Goal: Information Seeking & Learning: Learn about a topic

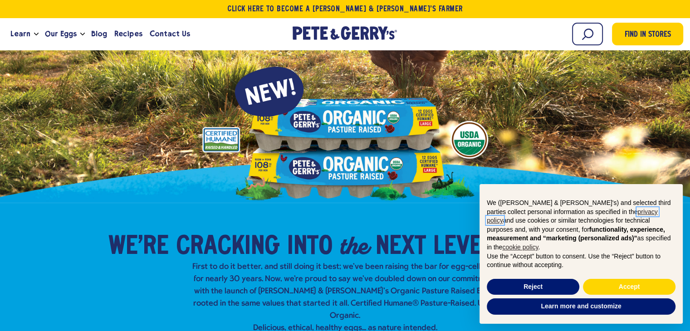
scroll to position [33, 0]
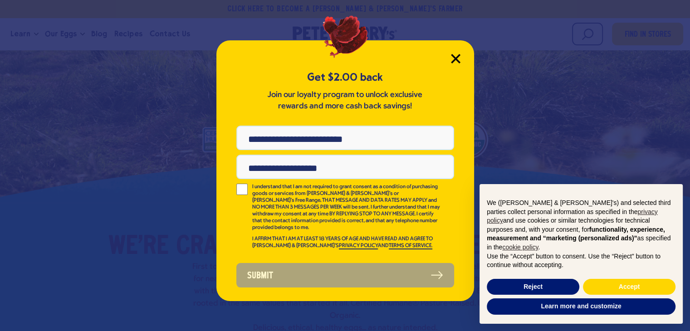
click at [451, 54] on icon "Close Modal" at bounding box center [455, 58] width 8 height 8
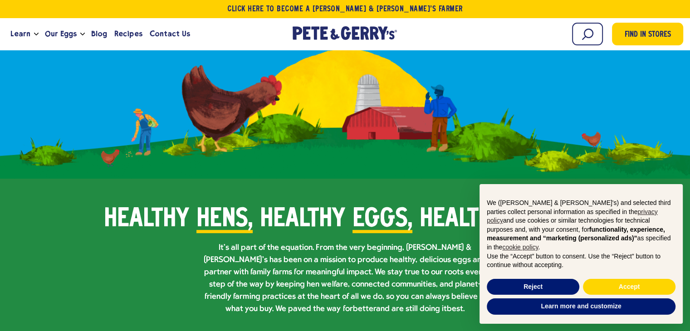
scroll to position [488, 0]
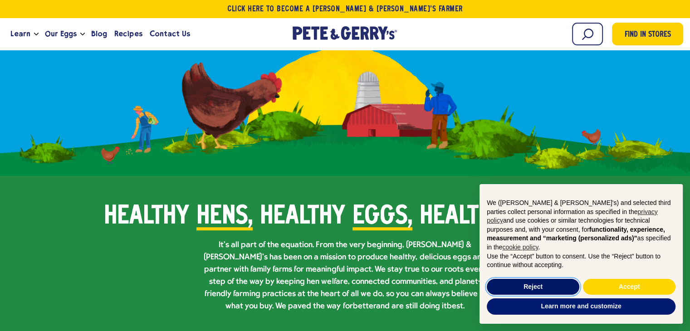
click at [535, 286] on button "Reject" at bounding box center [532, 287] width 92 height 16
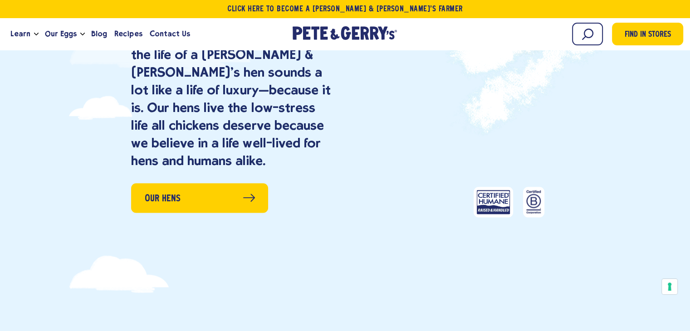
scroll to position [1124, 0]
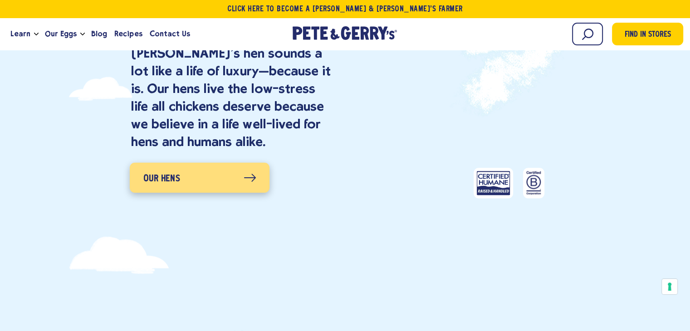
click at [243, 182] on icon at bounding box center [249, 177] width 12 height 9
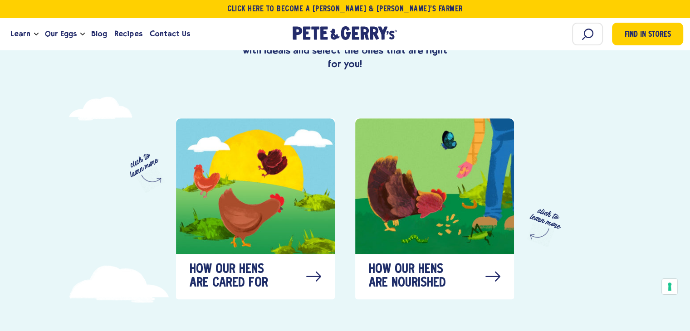
scroll to position [429, 0]
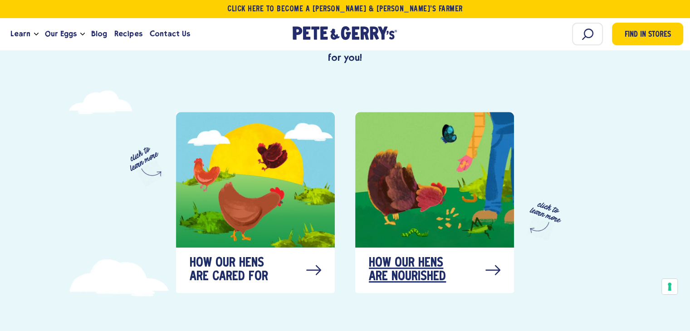
click at [497, 200] on div at bounding box center [434, 180] width 159 height 136
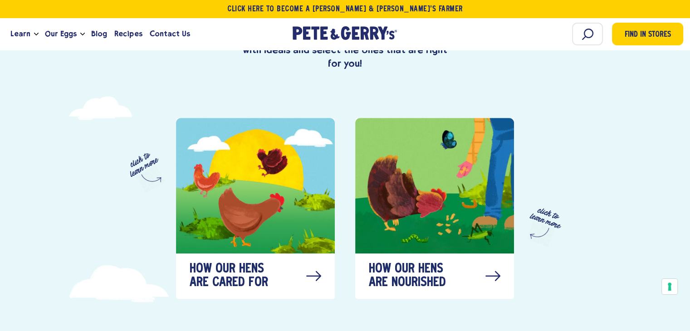
scroll to position [429, 0]
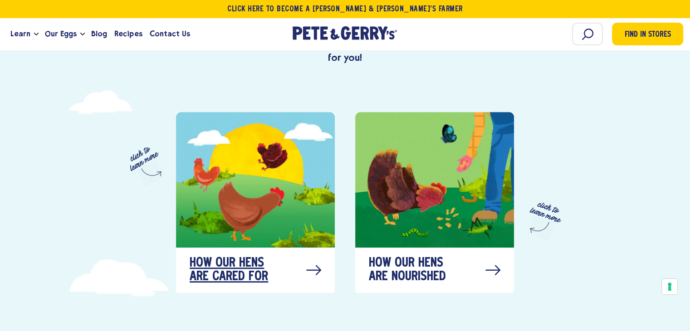
click at [231, 264] on span "How our hens are cared for" at bounding box center [235, 270] width 91 height 27
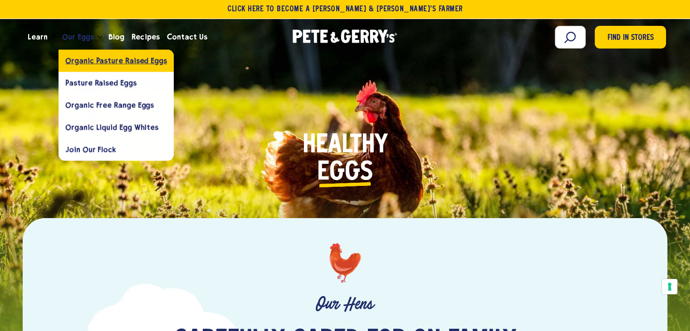
click at [85, 65] on span "Organic Pasture Raised Eggs" at bounding box center [116, 60] width 102 height 9
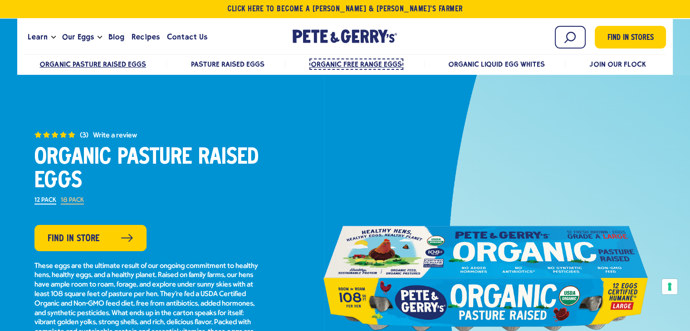
click at [354, 68] on span "Organic Free Range Eggs" at bounding box center [356, 64] width 91 height 9
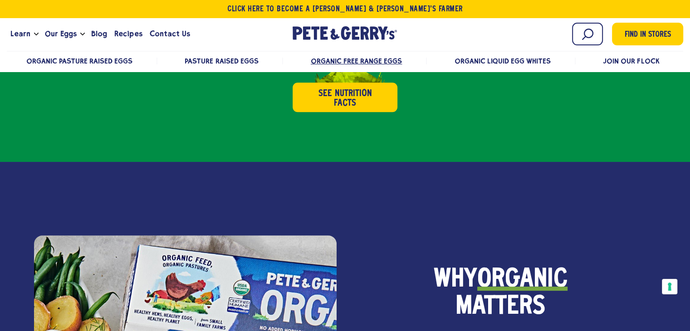
scroll to position [493, 0]
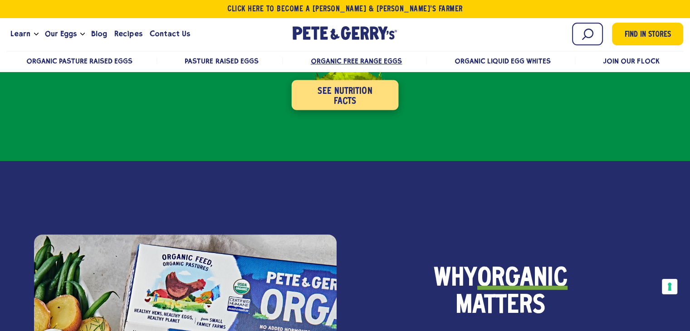
click at [349, 110] on button "See Nutrition Facts" at bounding box center [345, 95] width 107 height 30
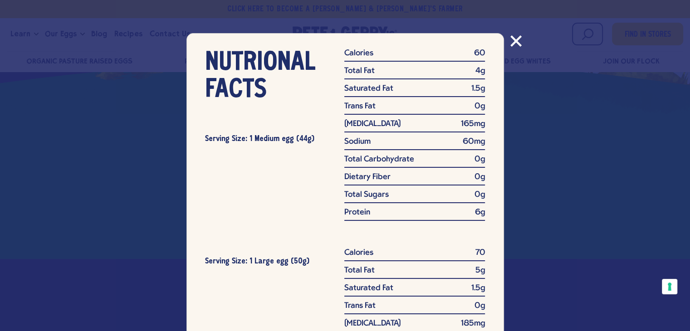
scroll to position [392, 0]
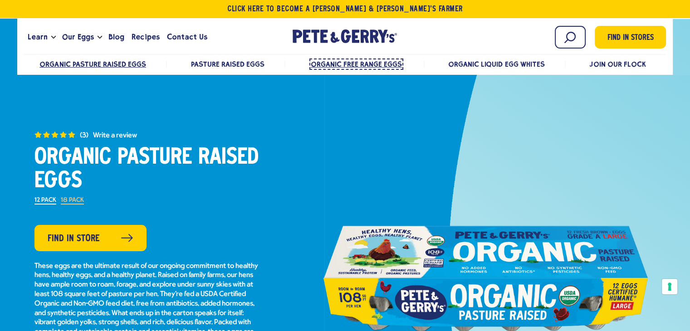
click at [387, 68] on span "Organic Free Range Eggs" at bounding box center [356, 64] width 91 height 9
